Goal: Information Seeking & Learning: Check status

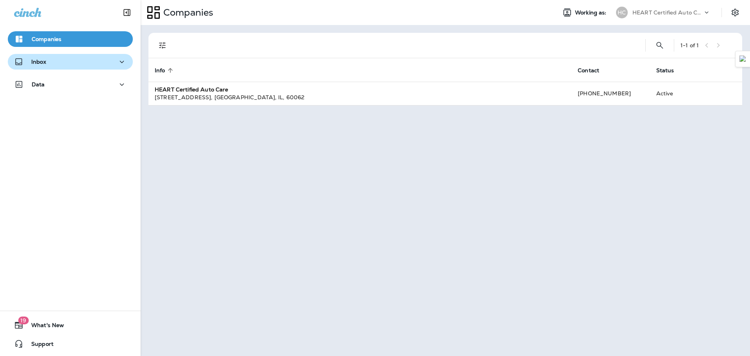
drag, startPoint x: 53, startPoint y: 57, endPoint x: 53, endPoint y: 64, distance: 6.6
click at [53, 58] on div "Inbox" at bounding box center [70, 62] width 113 height 10
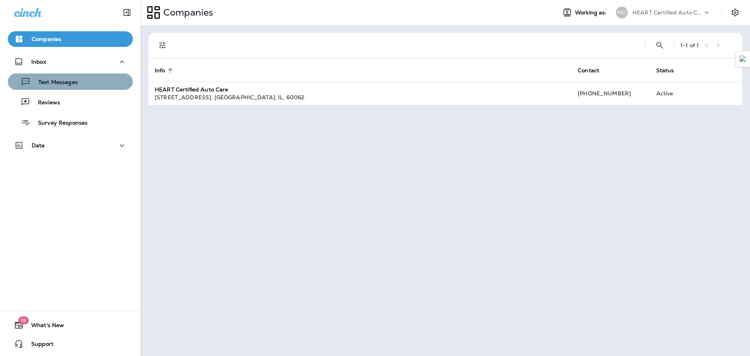
click at [76, 89] on button "Text Messages" at bounding box center [70, 81] width 125 height 16
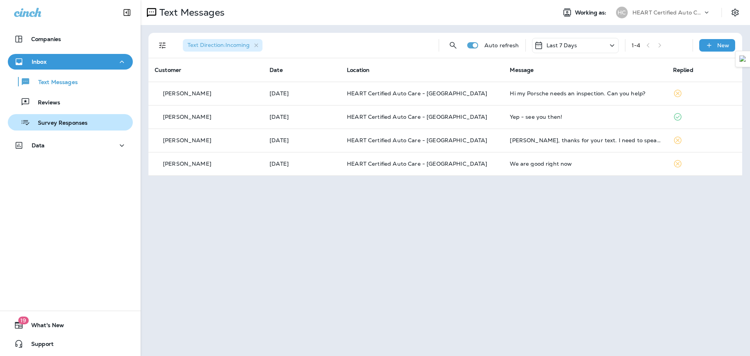
click at [55, 121] on p "Survey Responses" at bounding box center [58, 123] width 57 height 7
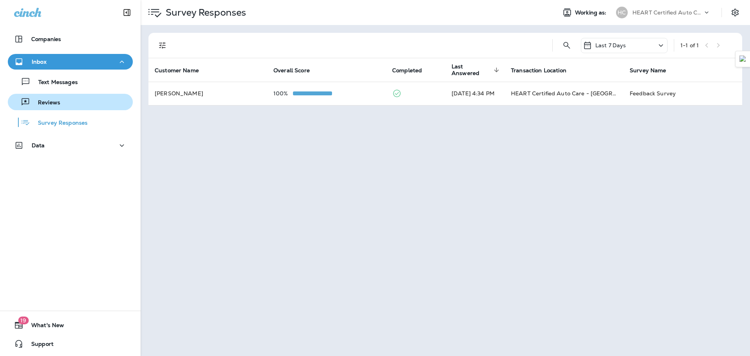
click at [53, 103] on p "Reviews" at bounding box center [45, 102] width 30 height 7
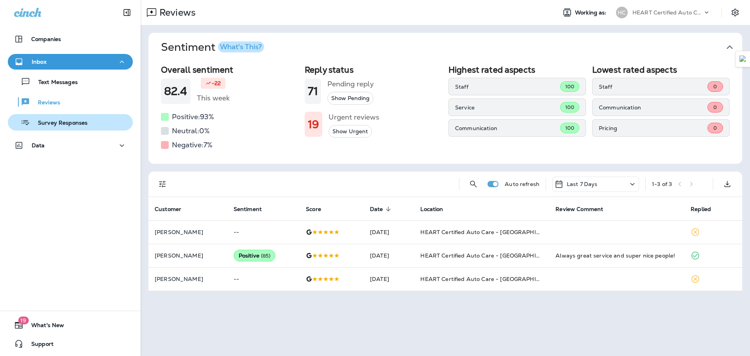
click at [51, 118] on div "Survey Responses" at bounding box center [49, 122] width 77 height 12
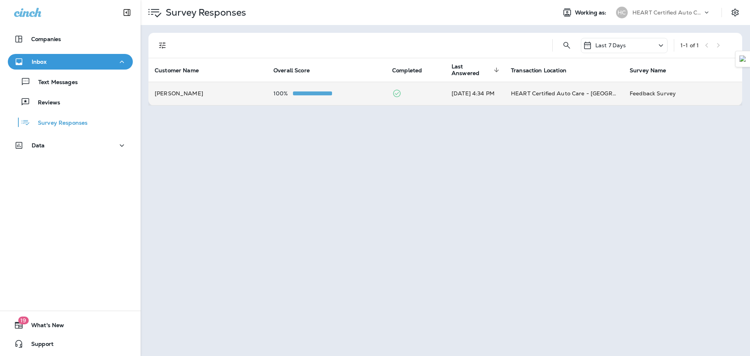
click at [227, 88] on td "[PERSON_NAME]" at bounding box center [207, 93] width 119 height 23
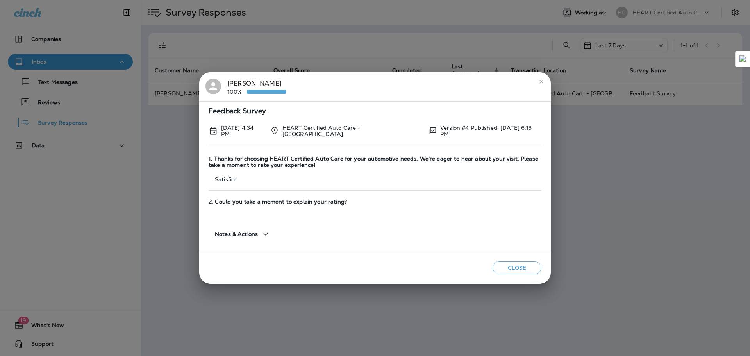
click at [538, 85] on icon "close" at bounding box center [541, 82] width 6 height 6
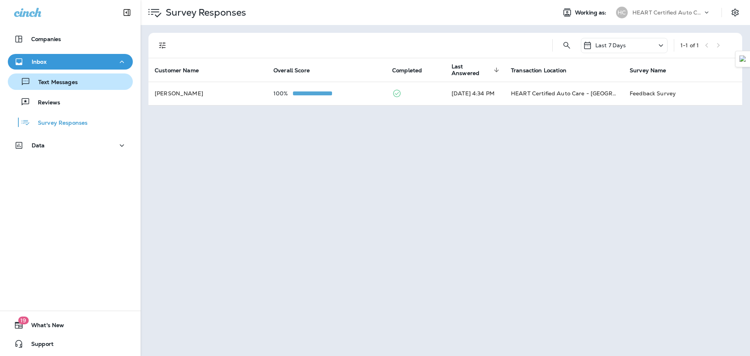
click at [43, 81] on p "Text Messages" at bounding box center [53, 82] width 47 height 7
